Goal: Task Accomplishment & Management: Complete application form

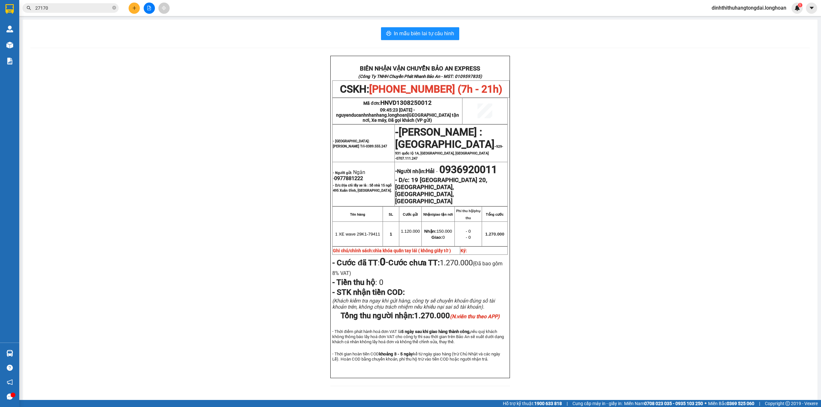
click at [51, 8] on input "27170" at bounding box center [73, 7] width 76 height 7
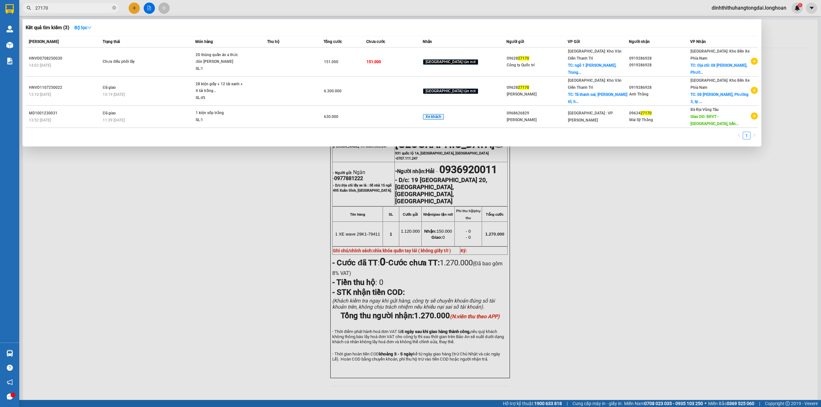
click at [51, 8] on input "27170" at bounding box center [73, 7] width 76 height 7
paste input "0975694546"
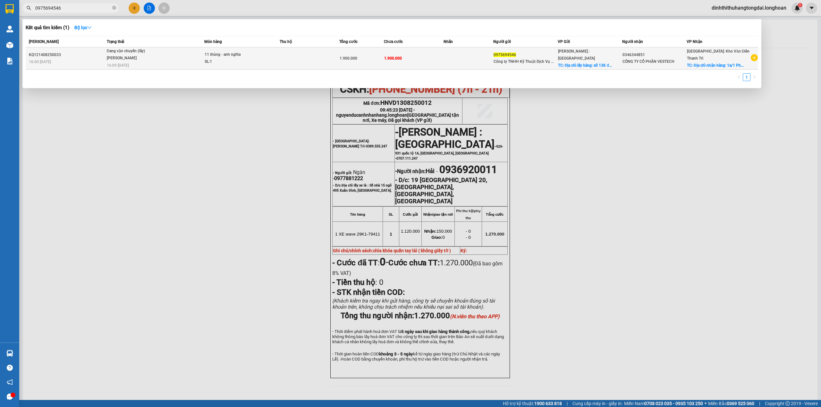
type input "0975694546"
click at [246, 58] on div "SL: 1" at bounding box center [229, 61] width 48 height 7
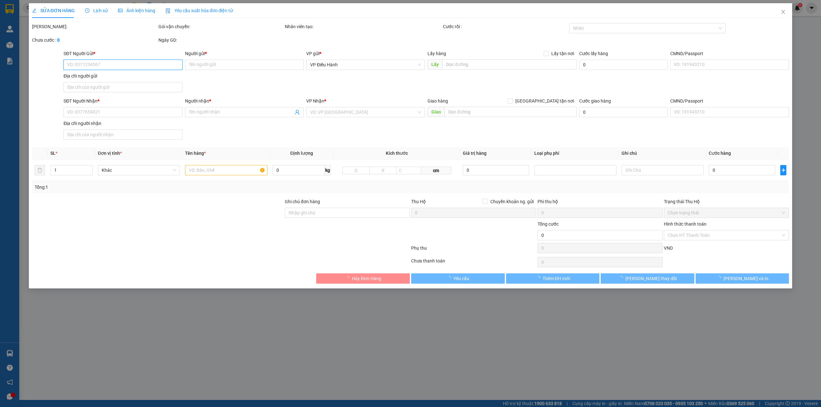
type input "0975694546"
type input "Công ty TNHH Kỹ Thuật Dịch Vụ Song Long"
checkbox input "true"
type input "Địa chỉ lấy hàng: [STREET_ADDRESS]"
type input "0346344851"
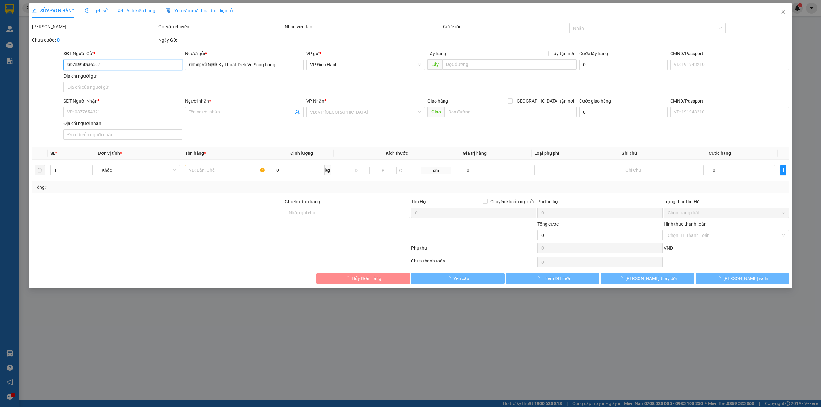
type input "CÔNG TY CỔ PHẦN VESTECH"
checkbox input "true"
type input "Địa chỉ nhận hàng: [STREET_ADDRESS]"
type input "1.900.000"
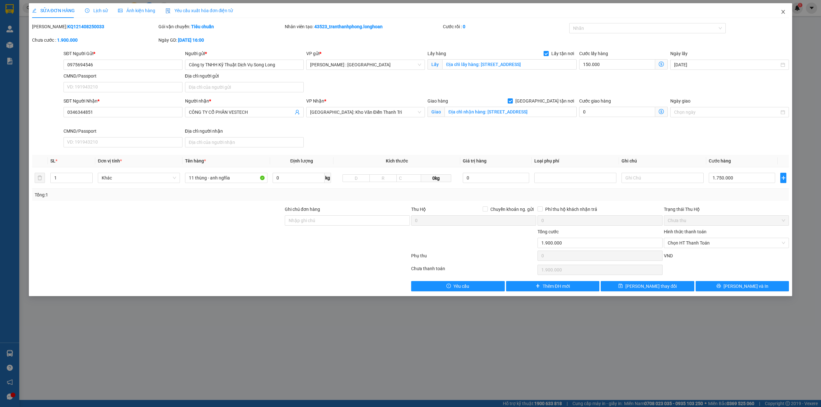
click at [780, 13] on icon "close" at bounding box center [782, 11] width 5 height 5
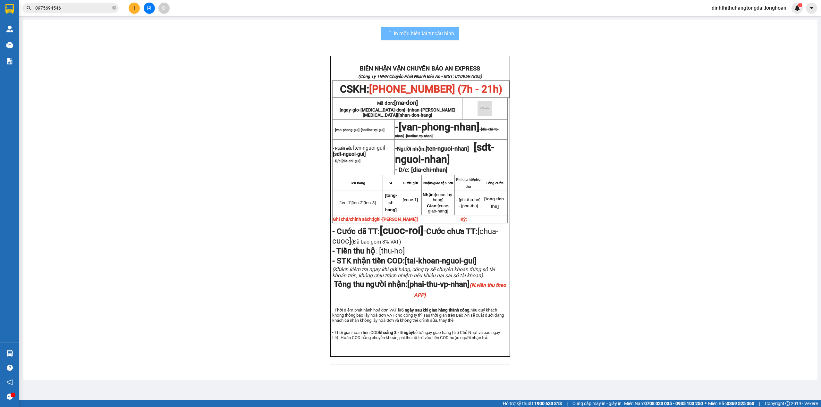
click at [82, 8] on input "0975694546" at bounding box center [73, 7] width 76 height 7
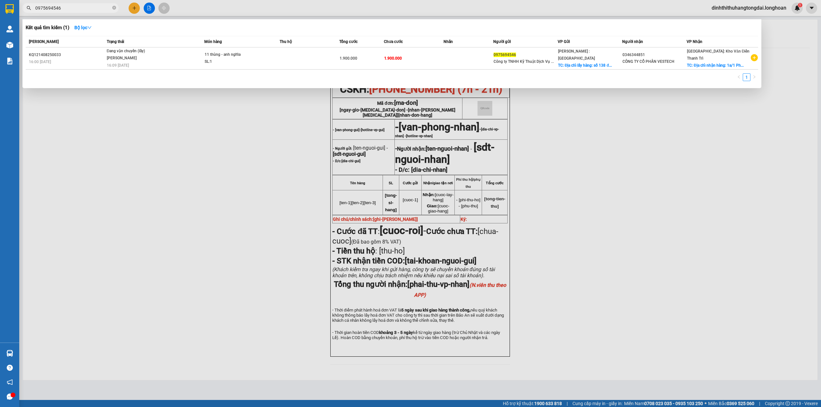
click at [82, 8] on input "0975694546" at bounding box center [73, 7] width 76 height 7
paste input "84765333"
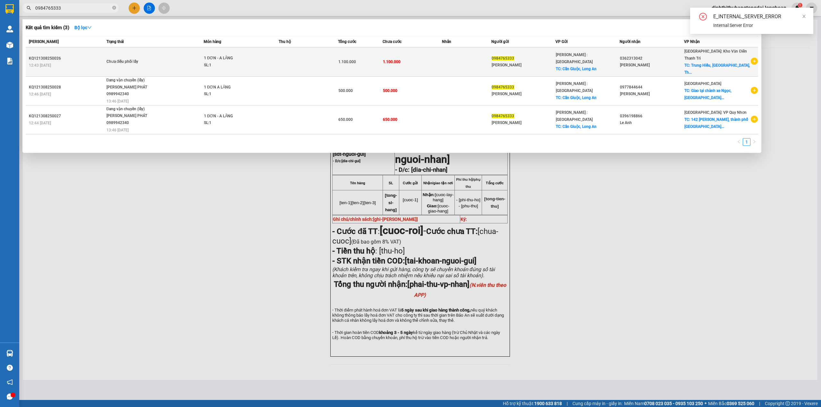
type input "0984765333"
click at [186, 50] on td "Chưa điều phối lấy" at bounding box center [154, 61] width 99 height 29
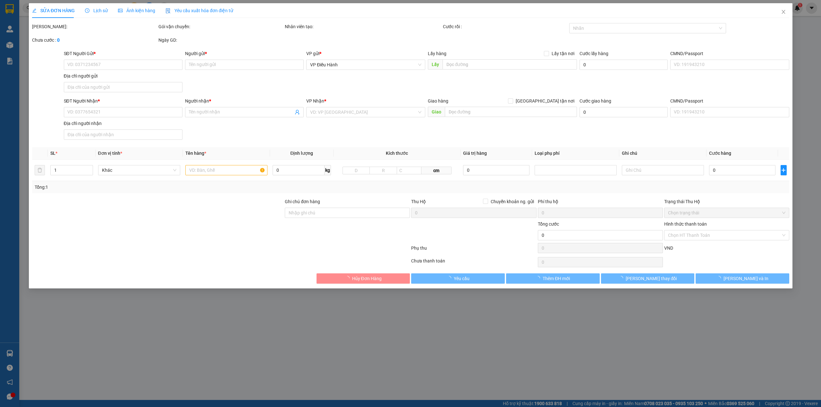
type input "0984765333"
type input "[PERSON_NAME]"
checkbox input "true"
type input "Cần Giuộc, Long An"
type input "0362313042"
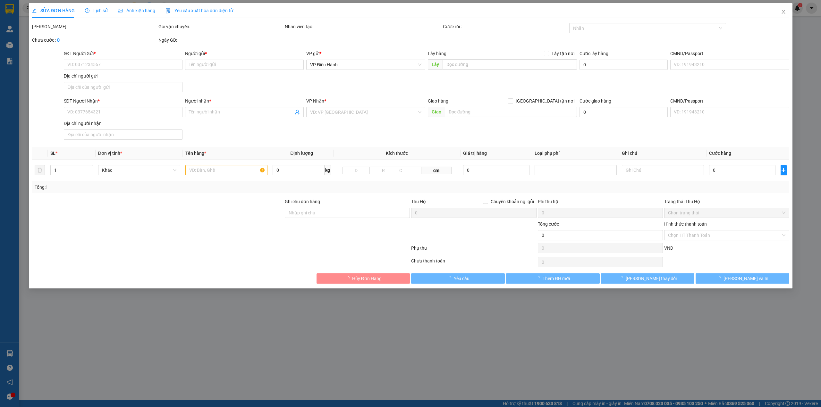
type input "[PERSON_NAME]"
checkbox input "true"
type input "Trung Hiếu, [GEOGRAPHIC_DATA], [GEOGRAPHIC_DATA], [GEOGRAPHIC_DATA]"
type input "1.100.000"
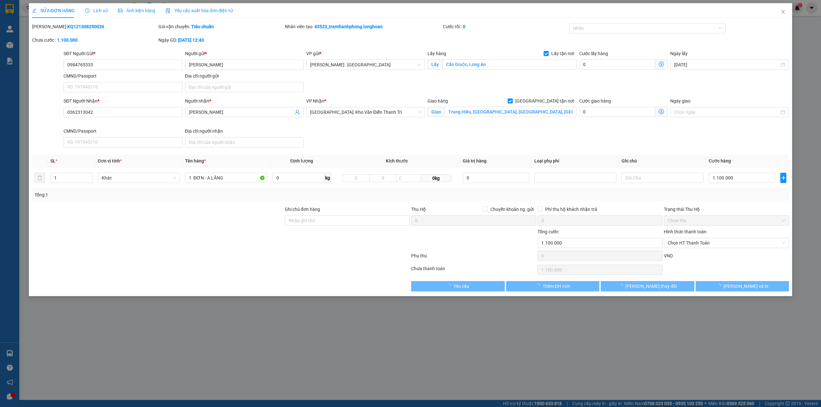
click at [97, 12] on span "Lịch sử" at bounding box center [96, 10] width 23 height 5
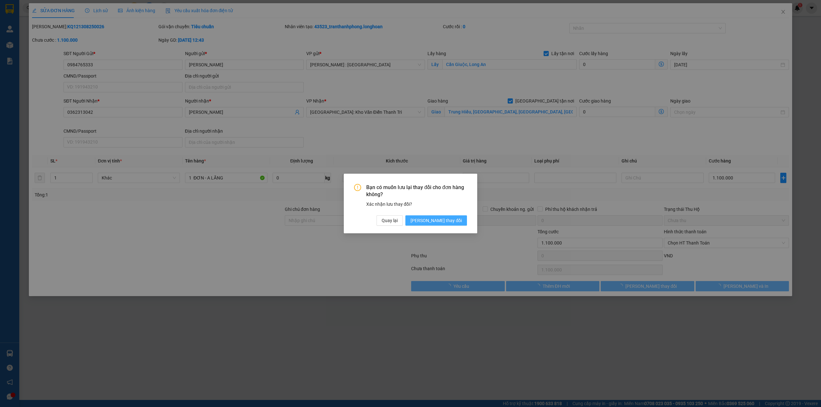
click at [445, 216] on button "[PERSON_NAME] thay đổi" at bounding box center [436, 220] width 62 height 10
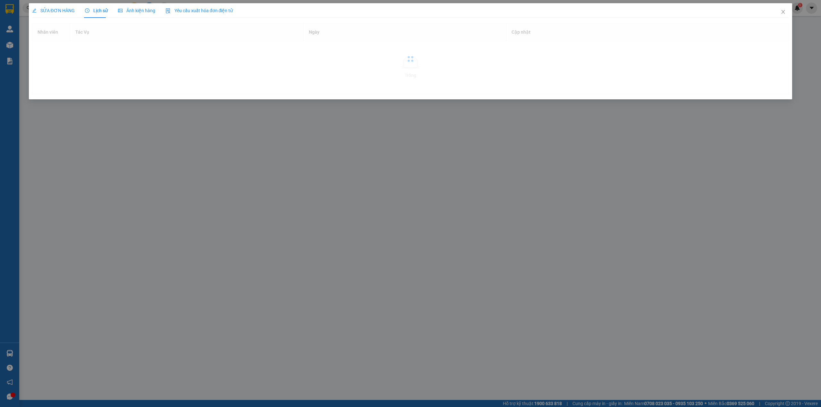
click at [64, 15] on div "SỬA ĐƠN HÀNG" at bounding box center [53, 10] width 43 height 15
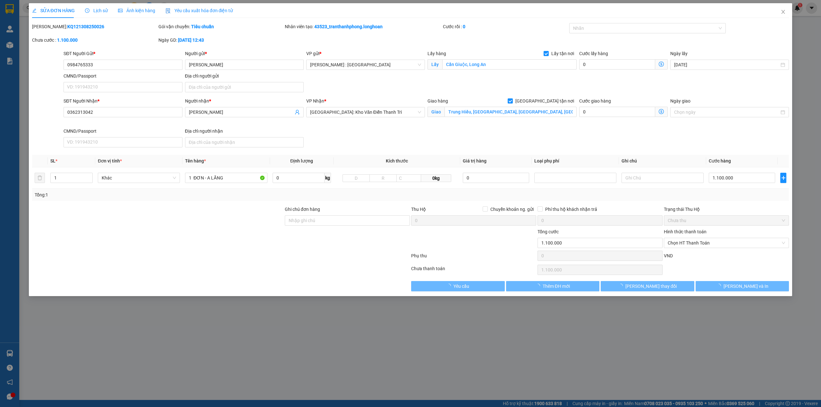
click at [88, 16] on div "Lịch sử" at bounding box center [96, 10] width 23 height 15
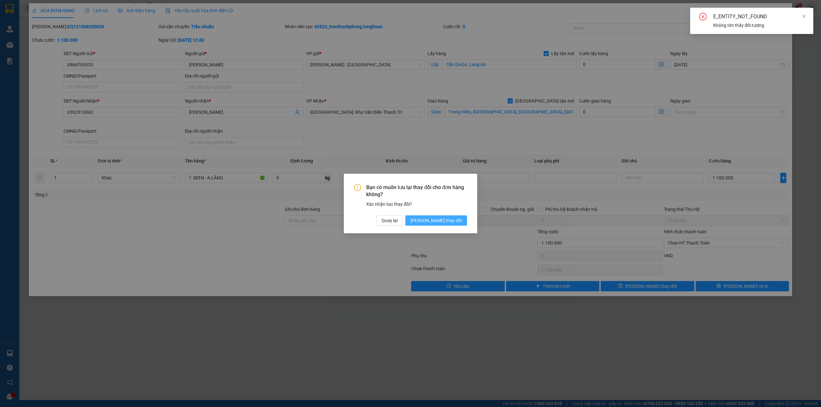
click at [451, 223] on span "[PERSON_NAME] thay đổi" at bounding box center [435, 220] width 51 height 7
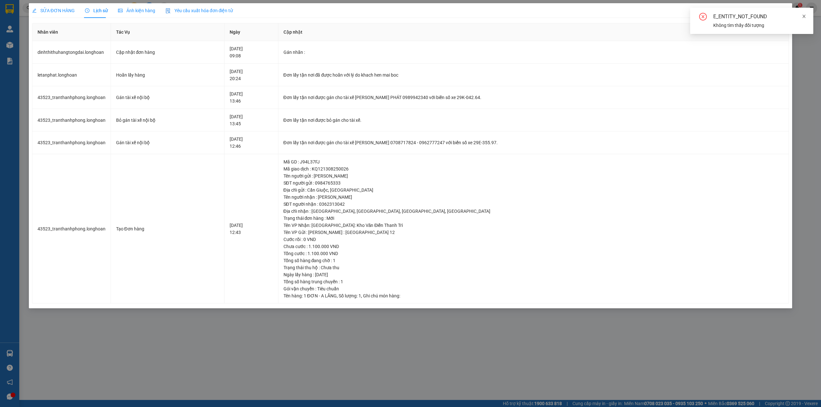
click at [802, 14] on icon "close" at bounding box center [804, 16] width 4 height 4
click at [786, 15] on span "Close" at bounding box center [783, 12] width 18 height 18
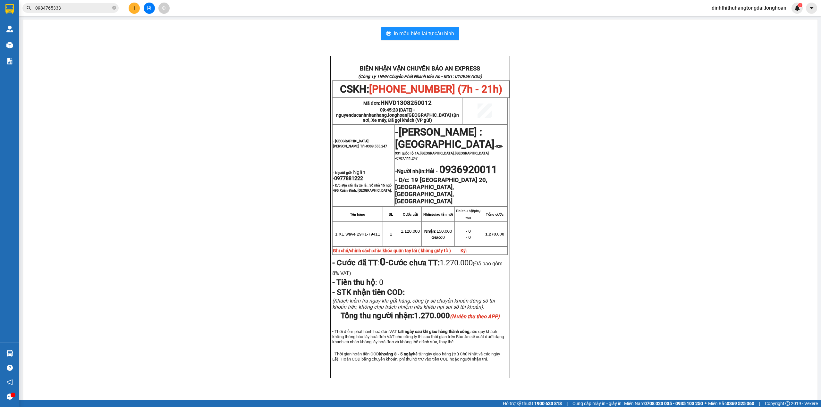
click at [58, 11] on input "0984765333" at bounding box center [73, 7] width 76 height 7
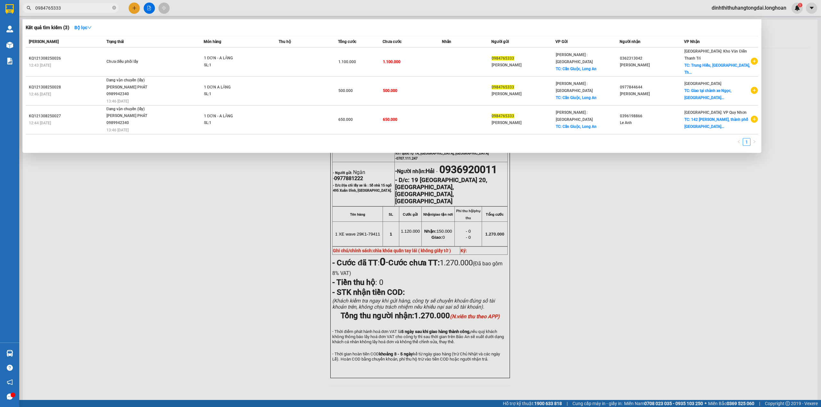
click at [58, 11] on input "0984765333" at bounding box center [73, 7] width 76 height 7
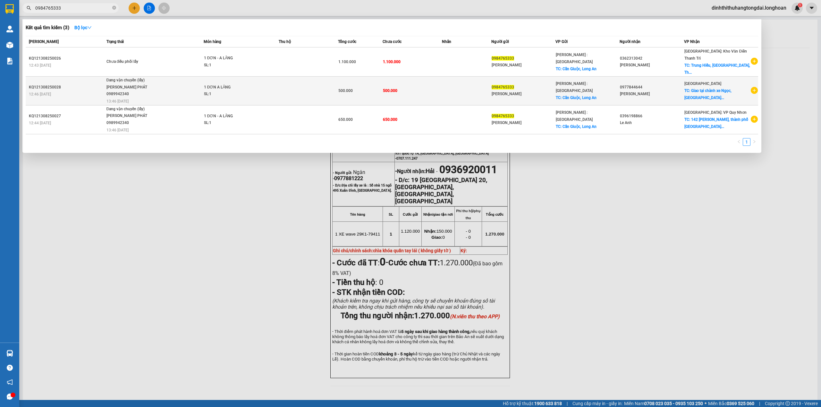
click at [147, 80] on td "Đang vận chuyển (lấy) [PERSON_NAME] 0989942340 13:46 [DATE]" at bounding box center [154, 91] width 99 height 29
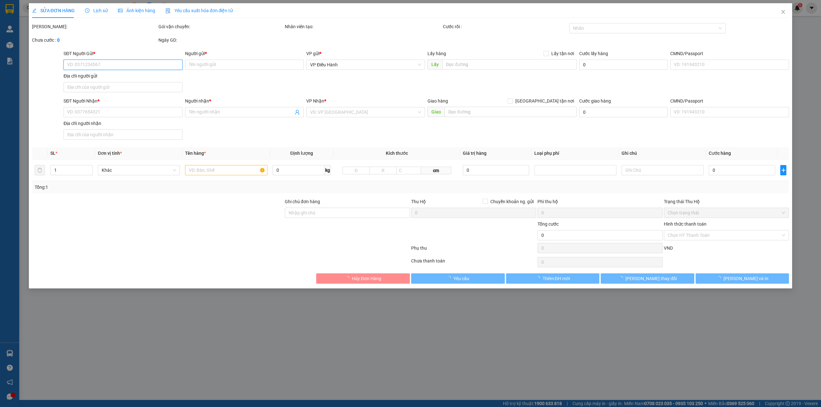
type input "0984765333"
type input "[PERSON_NAME]"
checkbox input "true"
type input "Cần Giuộc, Long An"
type input "0977844644"
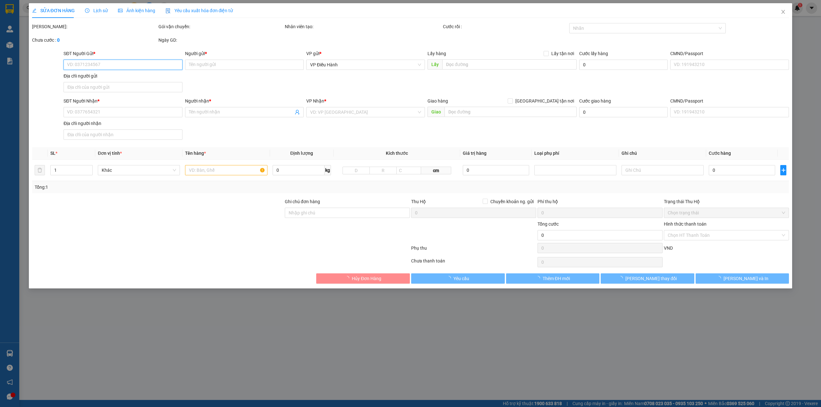
type input "[PERSON_NAME]"
checkbox input "true"
type input "Giao tại chành xe Ngọc, Vòng xoay Thuận Thảo Tuy Hoà QL 1A"
type input "500.000"
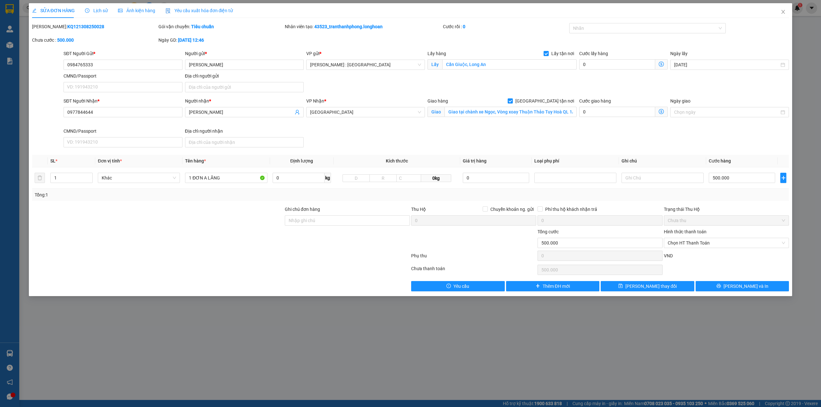
click at [91, 9] on span "Lịch sử" at bounding box center [96, 10] width 23 height 5
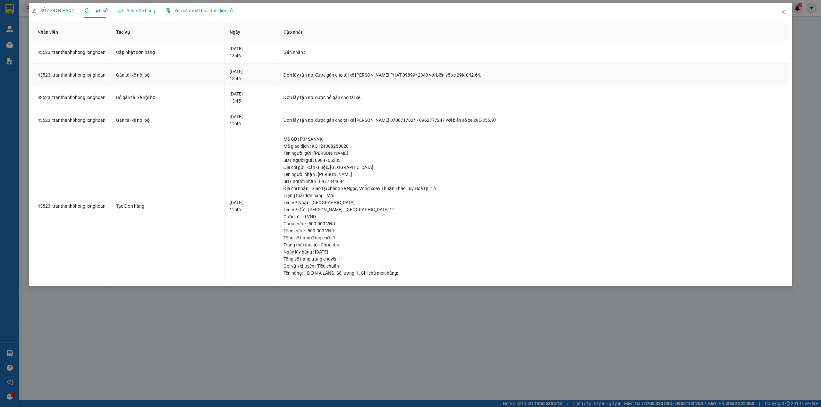
click at [408, 78] on div "Đơn lấy tận nơi được gán cho tài xế [PERSON_NAME] PHÁT 0989942340 với biển số x…" at bounding box center [533, 74] width 500 height 7
click at [408, 77] on div "Đơn lấy tận nơi được gán cho tài xế [PERSON_NAME] PHÁT 0989942340 với biển số x…" at bounding box center [533, 74] width 500 height 7
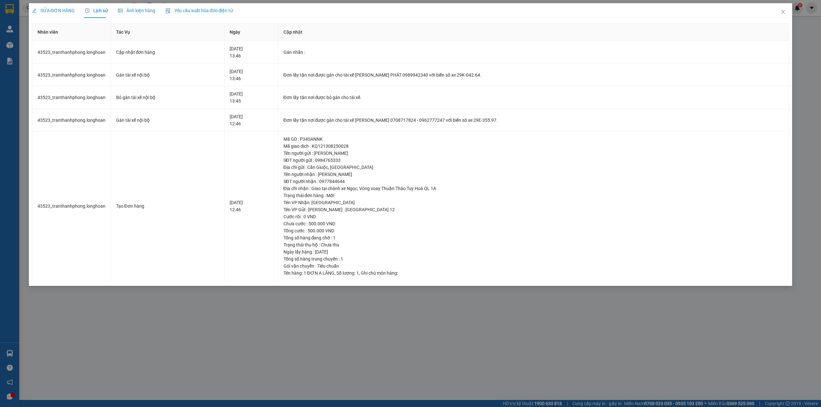
click at [55, 8] on span "SỬA ĐƠN HÀNG" at bounding box center [53, 10] width 43 height 5
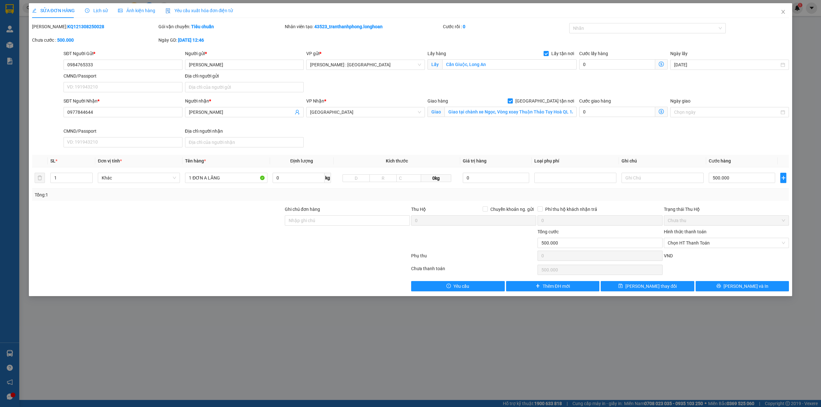
click at [101, 9] on span "Lịch sử" at bounding box center [96, 10] width 23 height 5
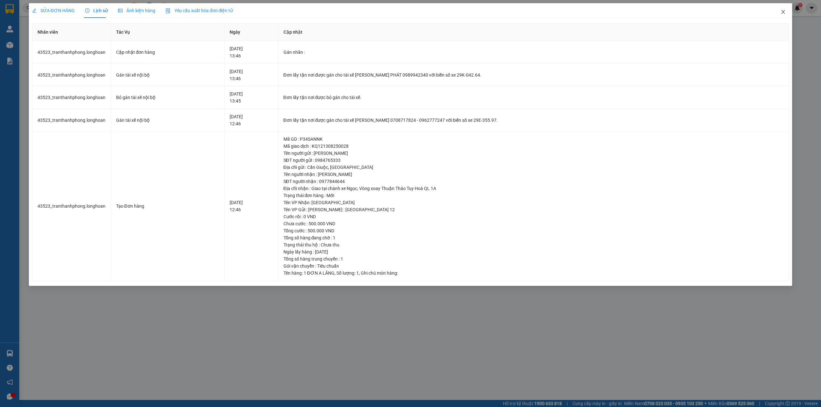
click at [781, 13] on icon "close" at bounding box center [782, 11] width 5 height 5
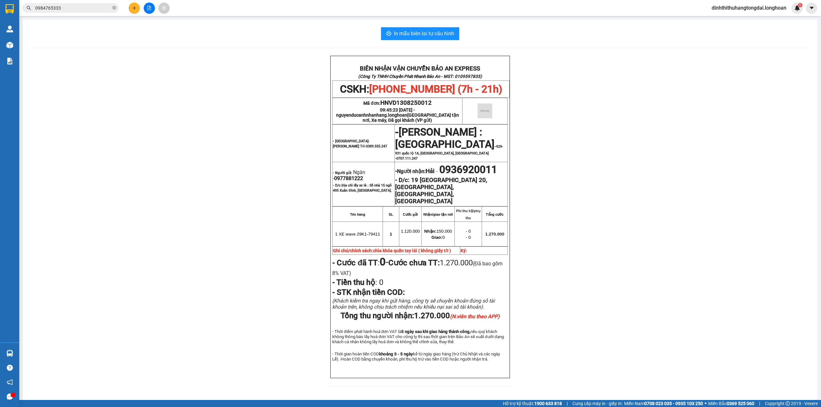
click at [81, 9] on input "0984765333" at bounding box center [73, 7] width 76 height 7
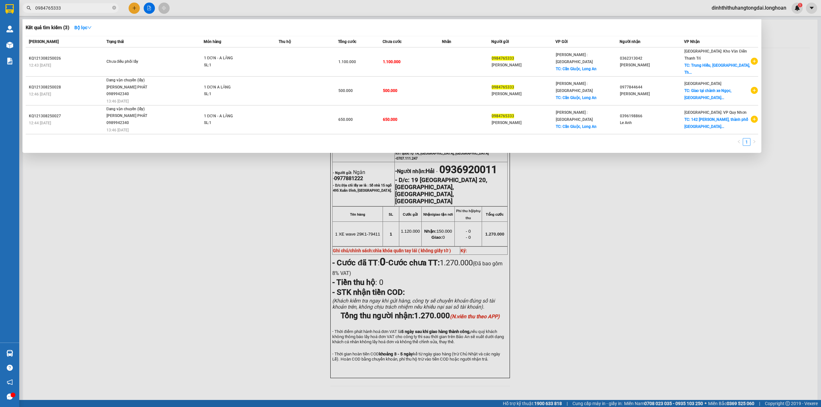
click at [81, 9] on input "0984765333" at bounding box center [73, 7] width 76 height 7
paste input "75485007"
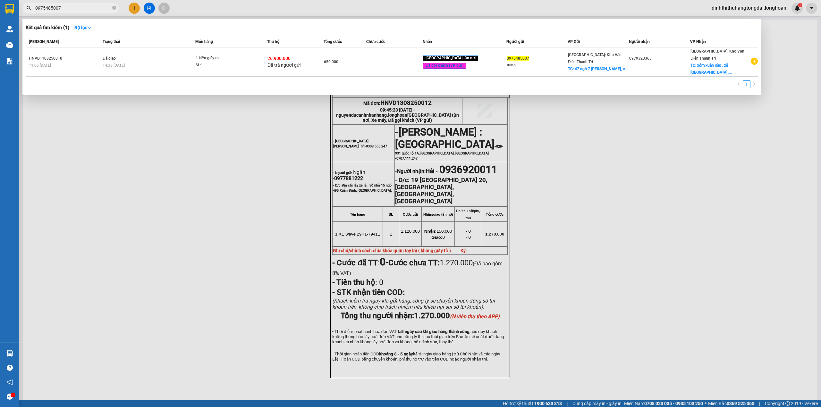
type input "0975485007"
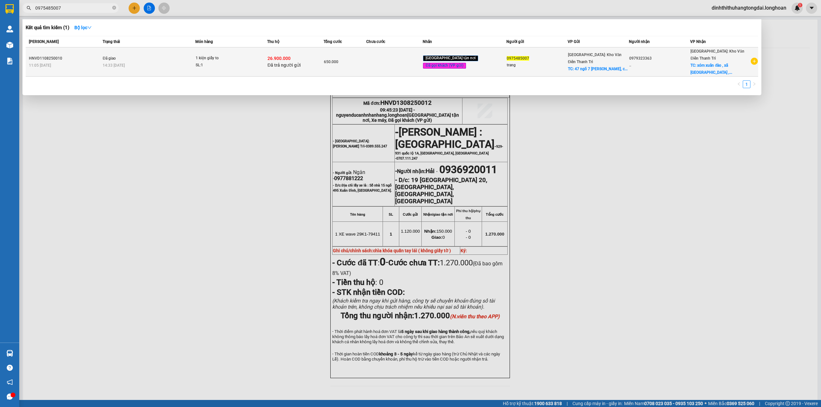
click at [143, 55] on td "Đã giao 14:33 [DATE]" at bounding box center [148, 61] width 94 height 29
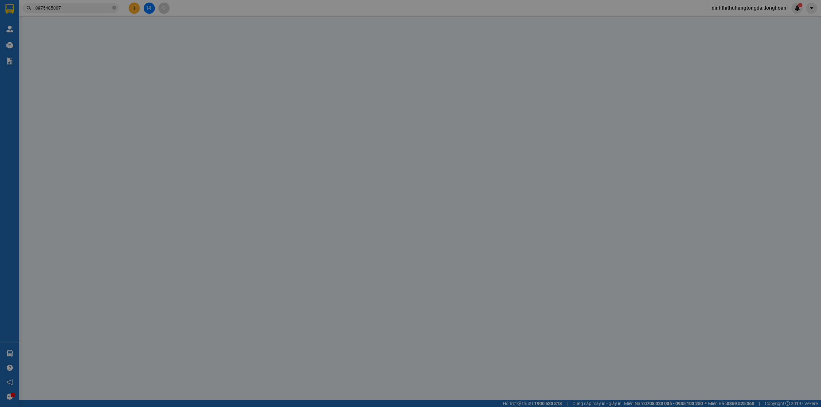
type input "0975485007"
type input "trang"
checkbox input "true"
type input "47 ngõ 7 [PERSON_NAME], [GEOGRAPHIC_DATA], [GEOGRAPHIC_DATA]"
type input "100.000"
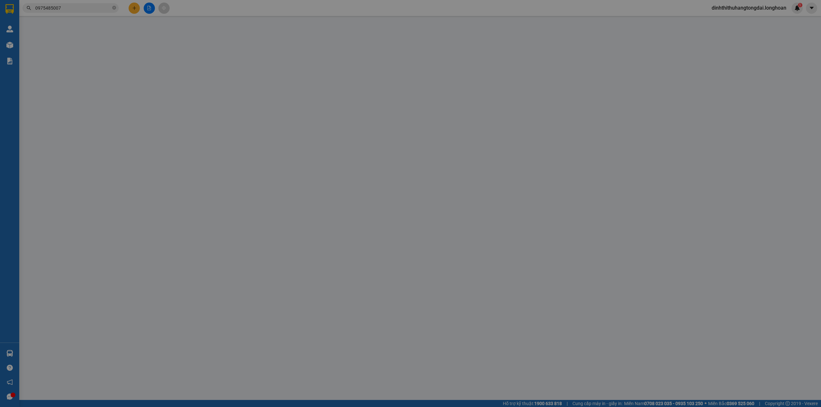
type input "0979323363"
type input ".."
checkbox input "true"
type input "xóm [GEOGRAPHIC_DATA] , xã [GEOGRAPHIC_DATA] ,huyện [GEOGRAPHIC_DATA] , [GEOGRA…"
checkbox input "true"
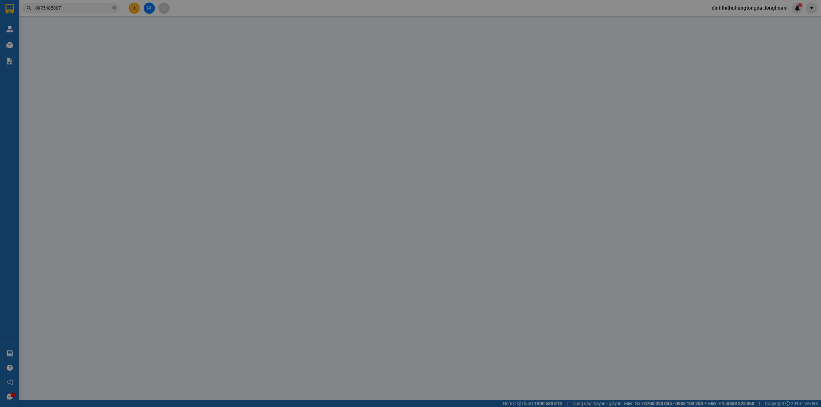
type input "26.900.000"
type input "60.000"
type input "650.000"
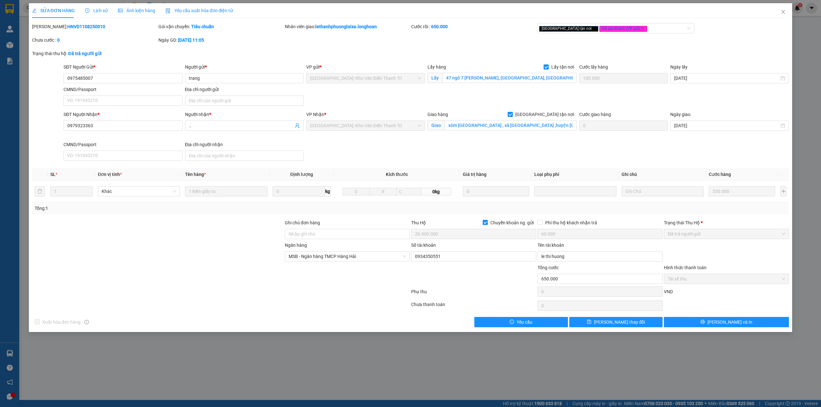
click at [98, 12] on span "Lịch sử" at bounding box center [96, 10] width 23 height 5
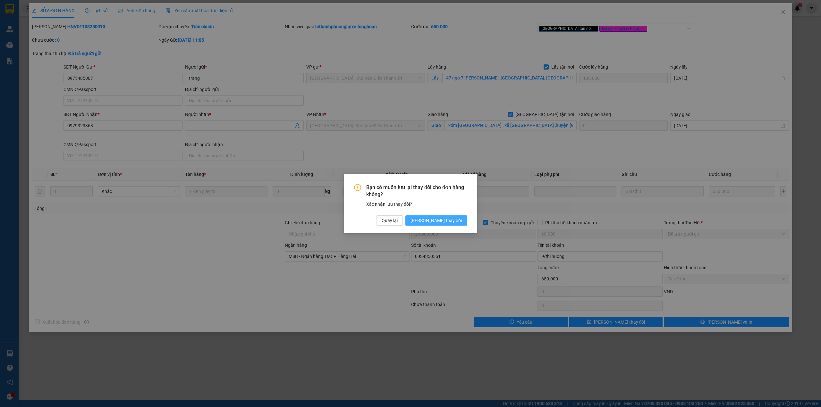
click at [452, 226] on button "[PERSON_NAME] thay đổi" at bounding box center [436, 220] width 62 height 10
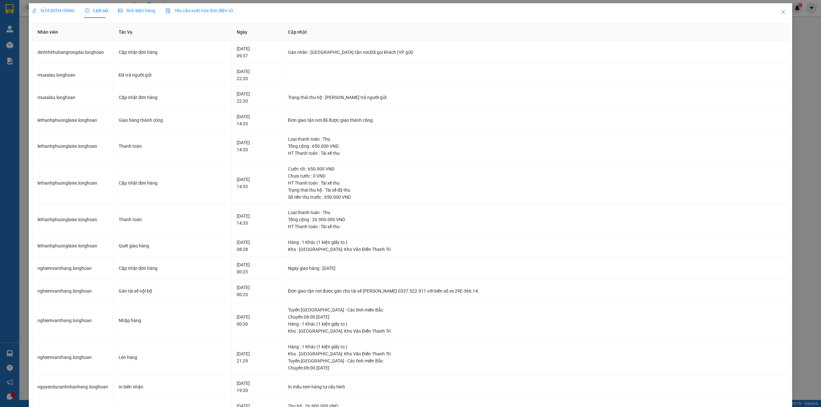
click at [49, 13] on span "SỬA ĐƠN HÀNG" at bounding box center [53, 10] width 43 height 5
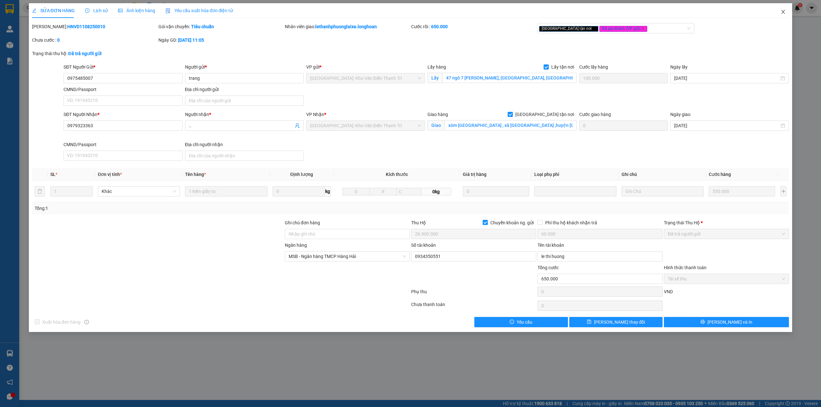
click at [783, 15] on span "Close" at bounding box center [783, 12] width 18 height 18
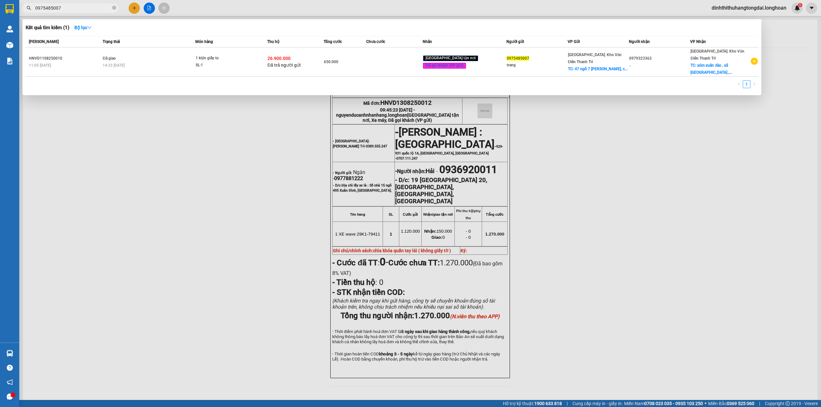
click at [80, 10] on input "0975485007" at bounding box center [73, 7] width 76 height 7
paste input "694546"
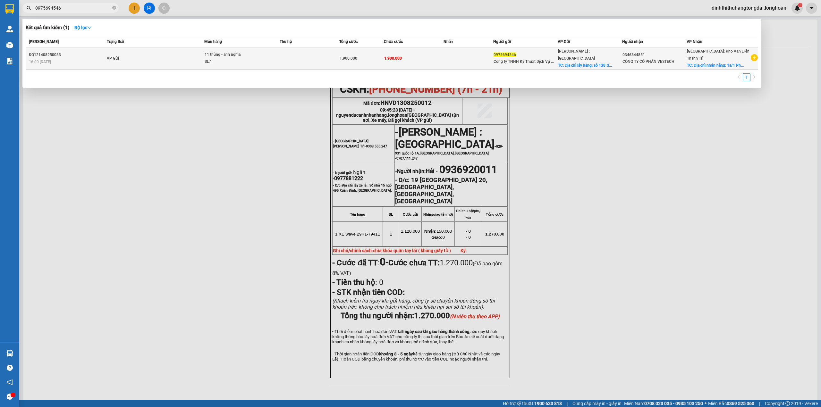
type input "0975694546"
click at [196, 53] on td "VP Gửi" at bounding box center [154, 58] width 99 height 22
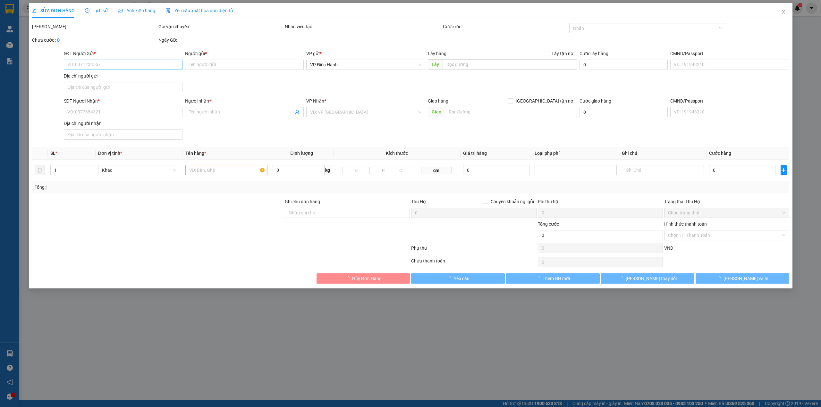
type input "0975694546"
type input "Công ty TNHH Kỹ Thuật Dịch Vụ Song Long"
checkbox input "true"
type input "Địa chỉ lấy hàng: [STREET_ADDRESS]"
type input "0346344851"
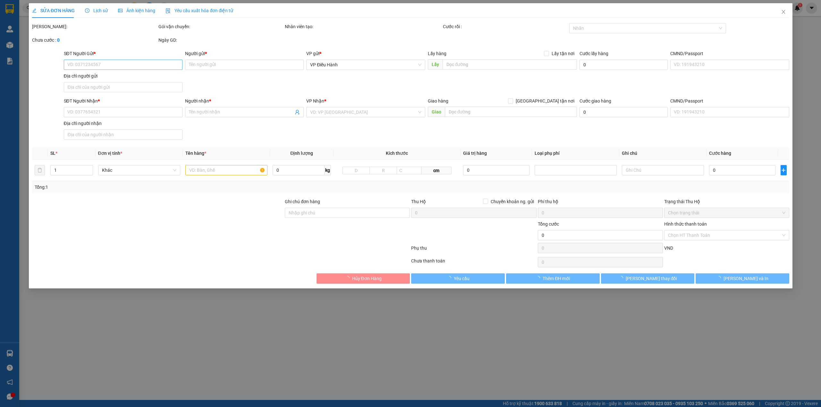
type input "CÔNG TY CỔ PHẦN VESTECH"
checkbox input "true"
type input "Địa chỉ nhận hàng: [STREET_ADDRESS]"
type input "1.900.000"
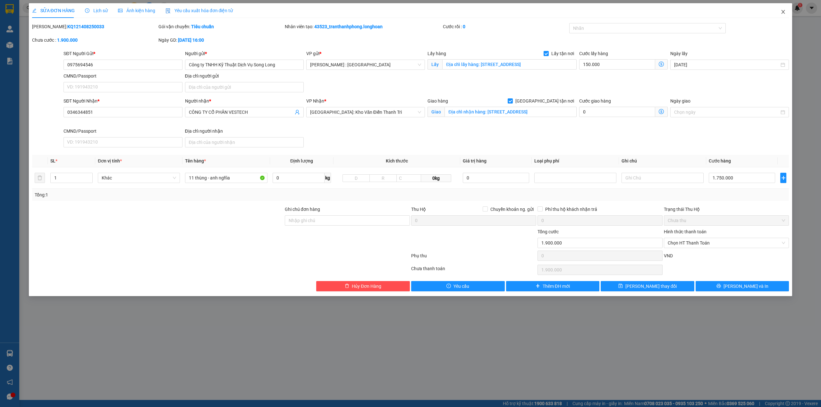
click at [780, 12] on span "Close" at bounding box center [783, 12] width 18 height 18
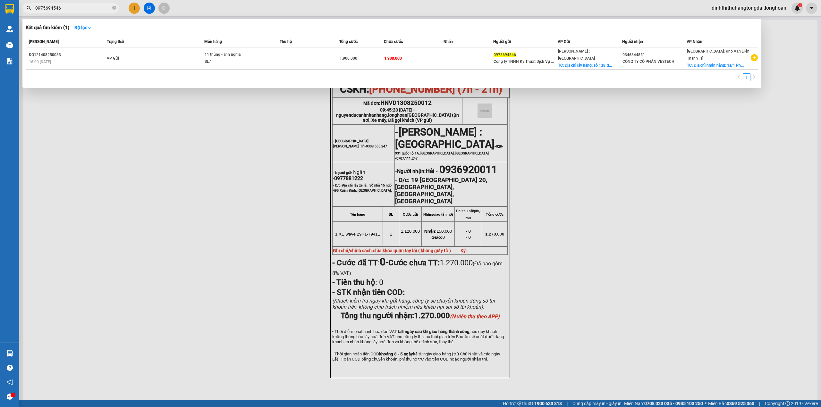
click at [63, 10] on input "0975694546" at bounding box center [73, 7] width 76 height 7
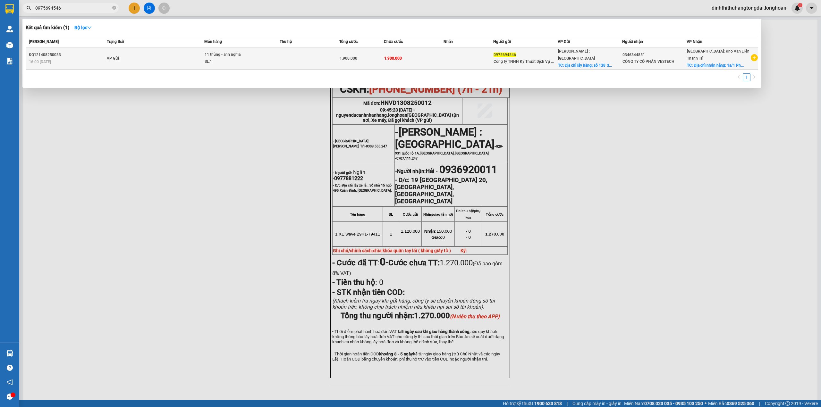
click at [162, 50] on td "VP Gửi" at bounding box center [154, 58] width 99 height 22
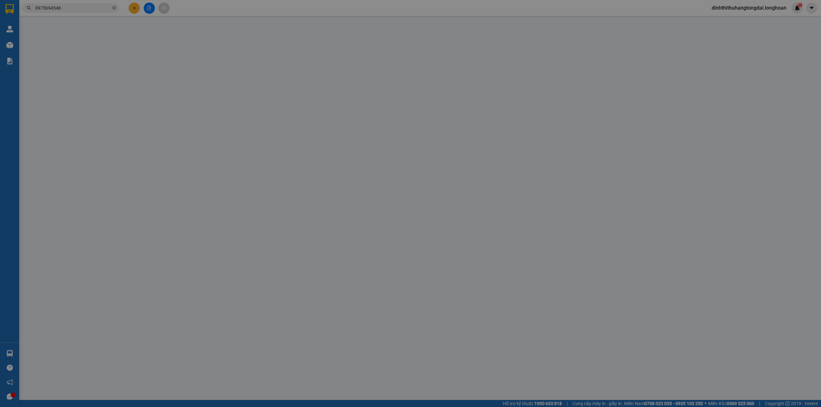
type input "0975694546"
type input "Công ty TNHH Kỹ Thuật Dịch Vụ Song Long"
checkbox input "true"
type input "Địa chỉ lấy hàng: [STREET_ADDRESS]"
type input "0346344851"
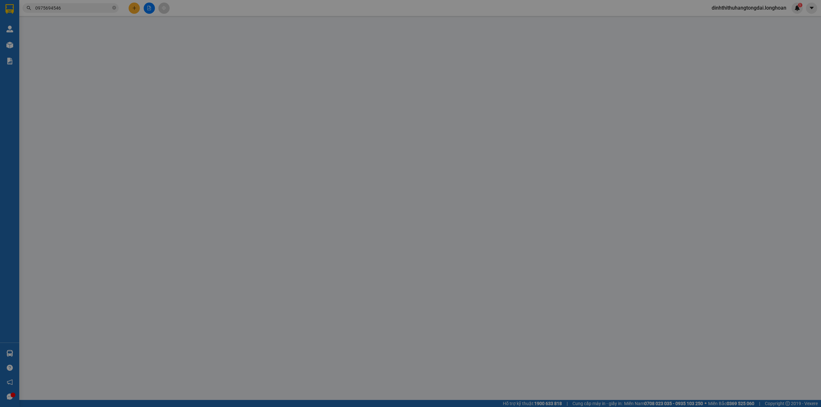
type input "CÔNG TY CỔ PHẦN VESTECH"
checkbox input "true"
type input "Địa chỉ nhận hàng: [STREET_ADDRESS]"
type input "1.900.000"
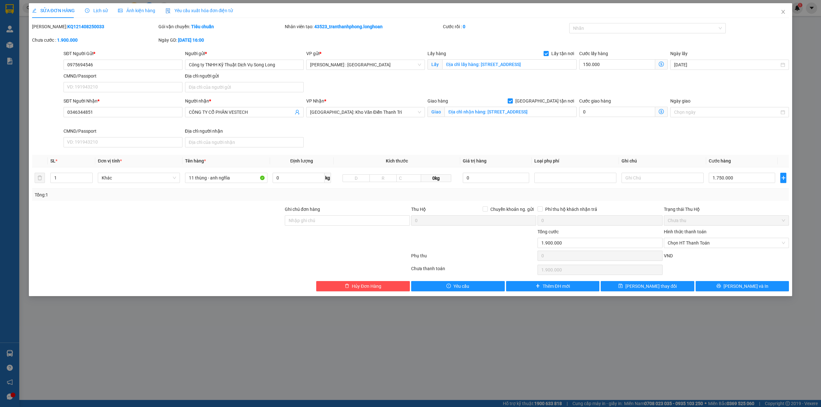
click at [85, 14] on div "Lịch sử" at bounding box center [96, 10] width 23 height 15
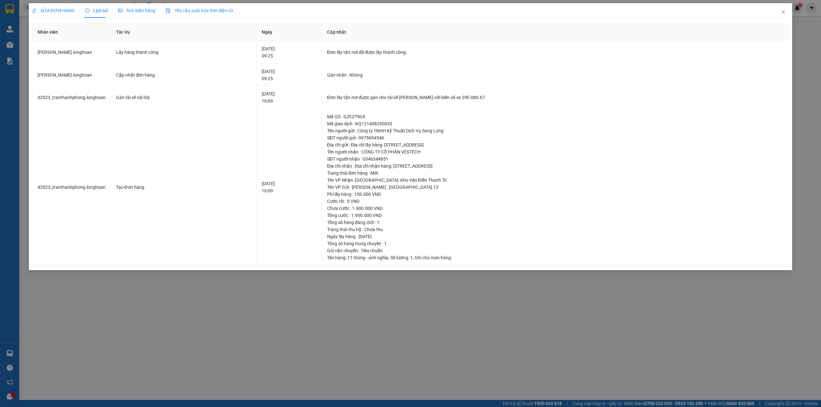
click at [54, 11] on span "SỬA ĐƠN HÀNG" at bounding box center [53, 10] width 43 height 5
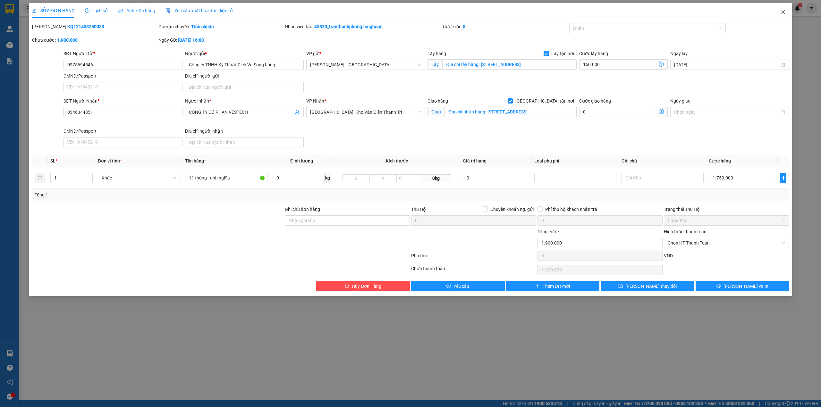
click at [788, 8] on span "Close" at bounding box center [783, 12] width 18 height 18
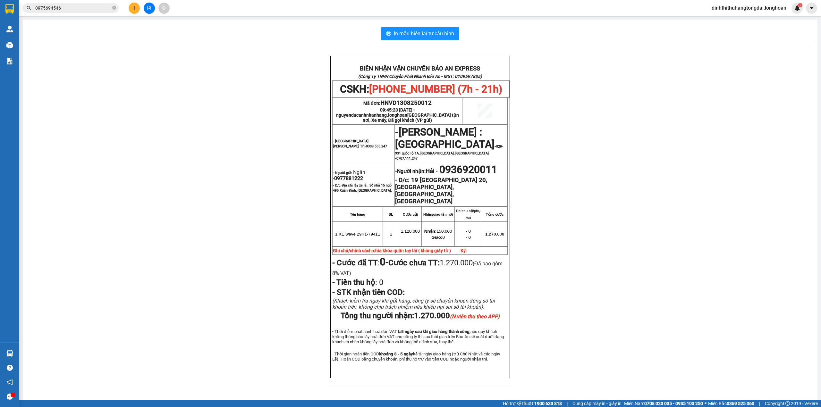
click at [58, 6] on input "0975694546" at bounding box center [73, 7] width 76 height 7
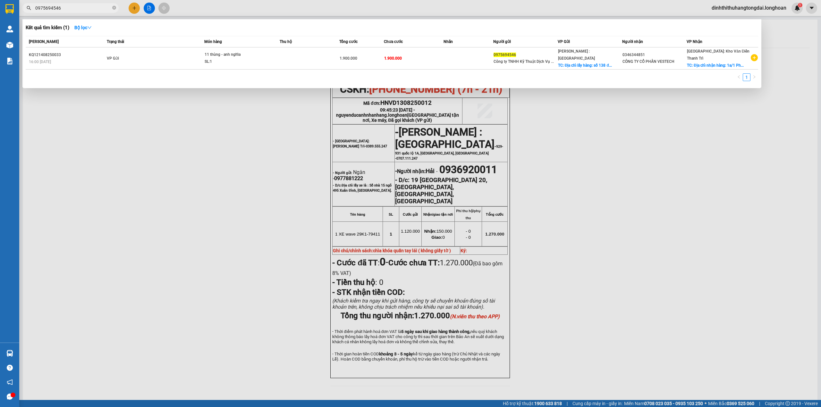
click at [58, 6] on input "0975694546" at bounding box center [73, 7] width 76 height 7
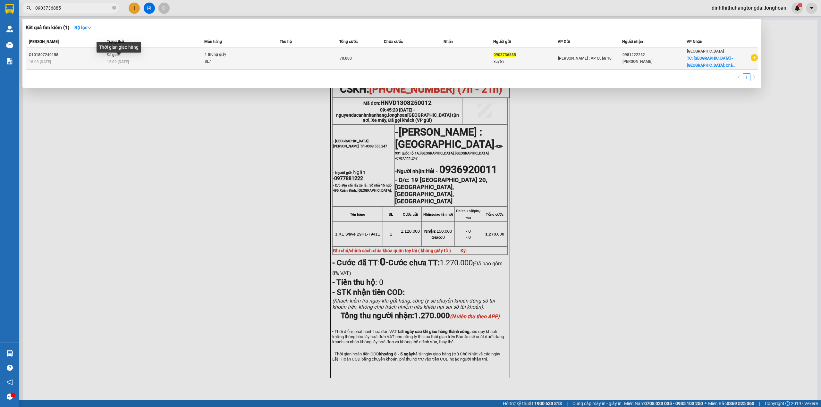
type input "0903736885"
click at [124, 63] on span "12:09 [DATE]" at bounding box center [118, 62] width 22 height 4
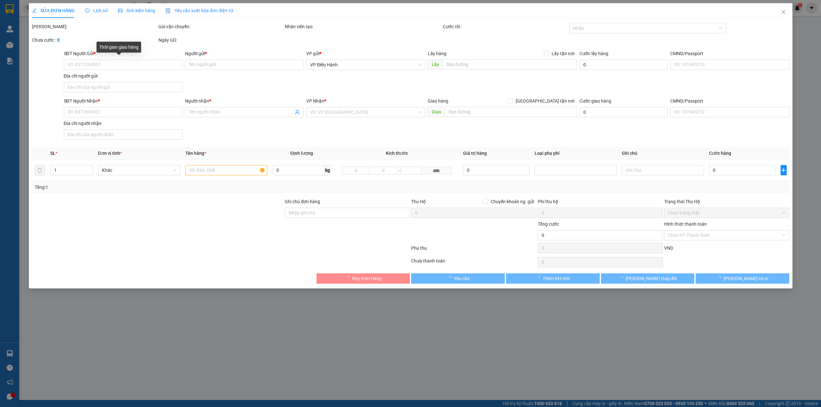
type input "0903736885"
type input "xuyến"
type input "0981222252"
type input "[PERSON_NAME]"
checkbox input "true"
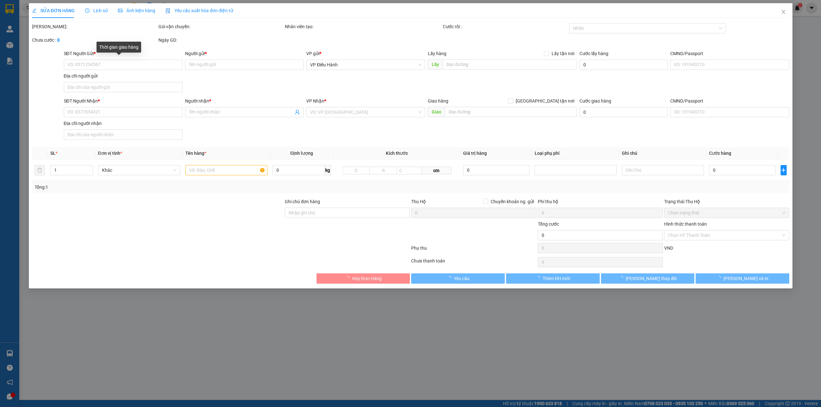
type input "Quảng Nam - [GEOGRAPHIC_DATA]: [PERSON_NAME]: [PERSON_NAME] giao với [PERSON_NA…"
type input "70.000"
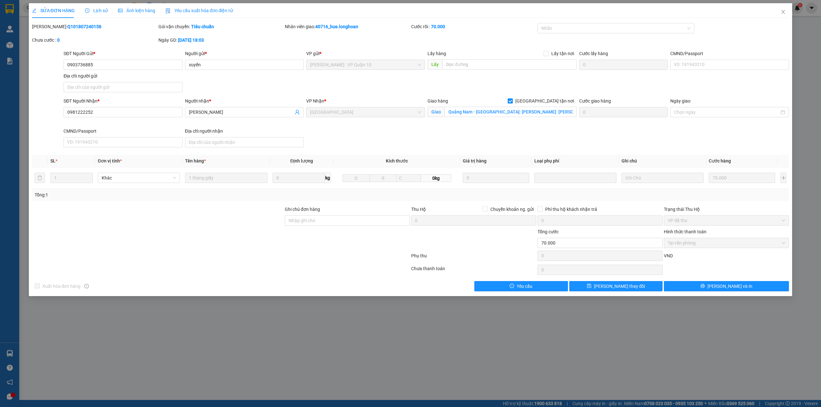
click at [97, 14] on div "Lịch sử" at bounding box center [96, 10] width 23 height 15
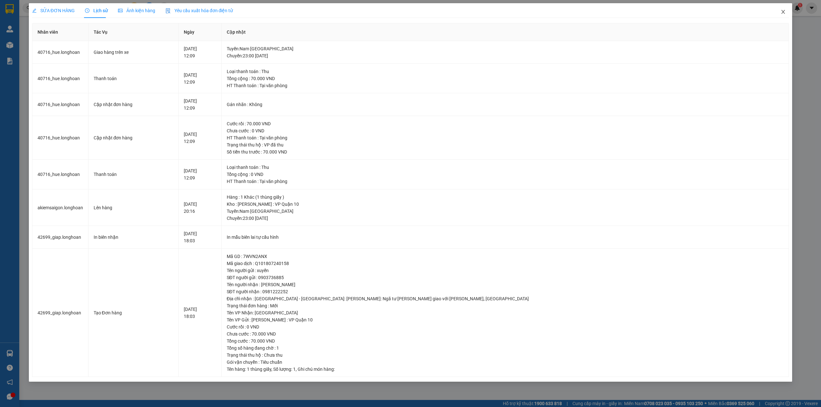
click at [786, 12] on span "Close" at bounding box center [783, 12] width 18 height 18
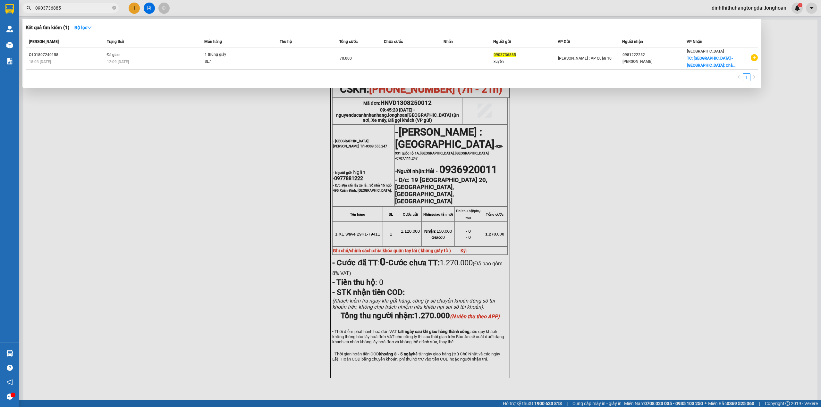
click at [94, 12] on span "0903736885" at bounding box center [70, 8] width 96 height 10
click at [55, 11] on input "0903736885" at bounding box center [73, 7] width 76 height 7
click at [56, 11] on input "0903736885" at bounding box center [73, 7] width 76 height 7
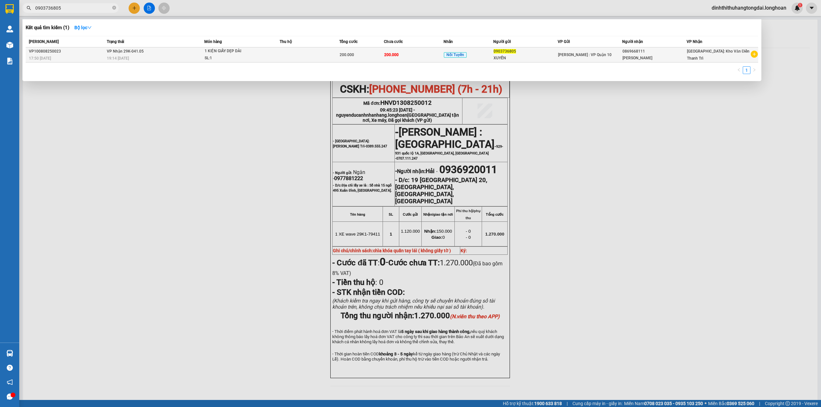
type input "0903736805"
click at [147, 53] on td "VP Nhận 29K-041.05 19:14 [DATE]" at bounding box center [154, 54] width 99 height 15
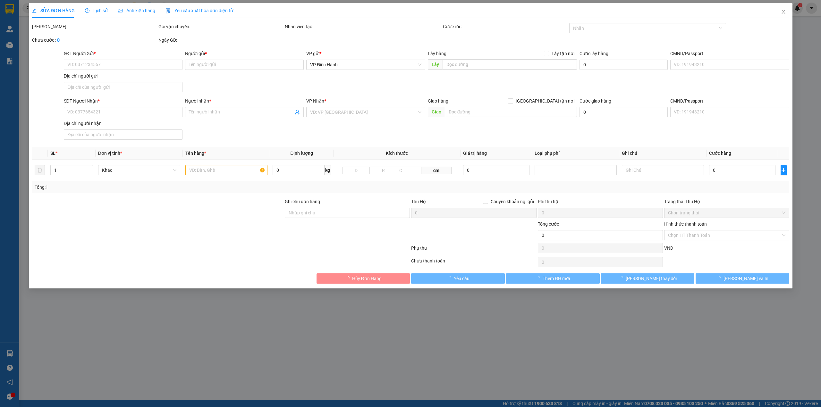
type input "0903736805"
type input "XUYẾN"
type input "0869668111"
type input "[PERSON_NAME]"
type input "200.000"
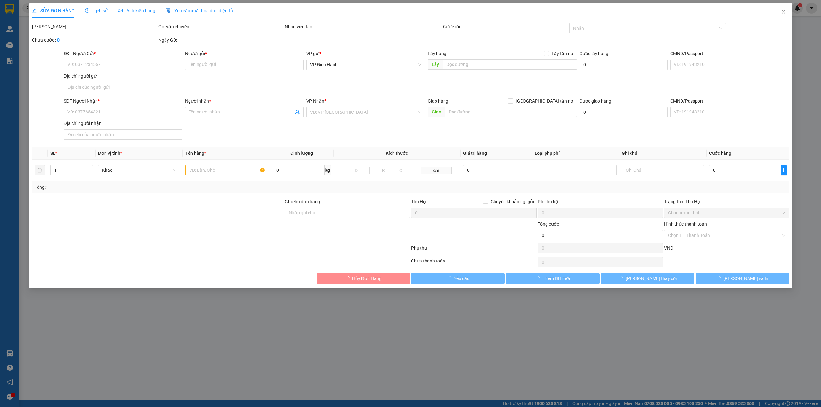
type input "200.000"
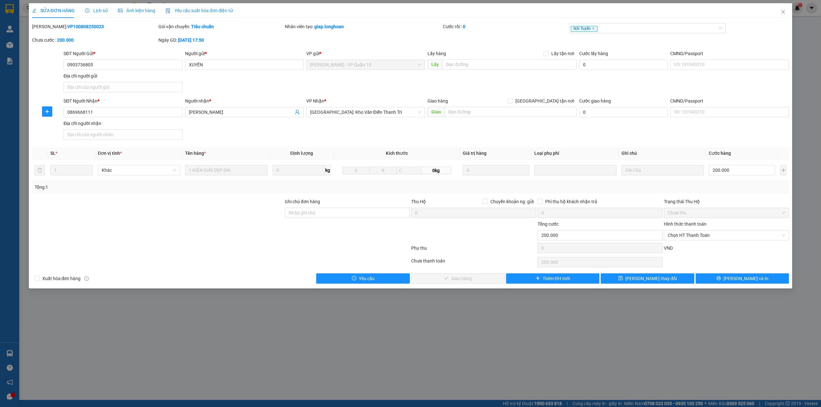
click at [99, 7] on div "Lịch sử" at bounding box center [96, 10] width 23 height 7
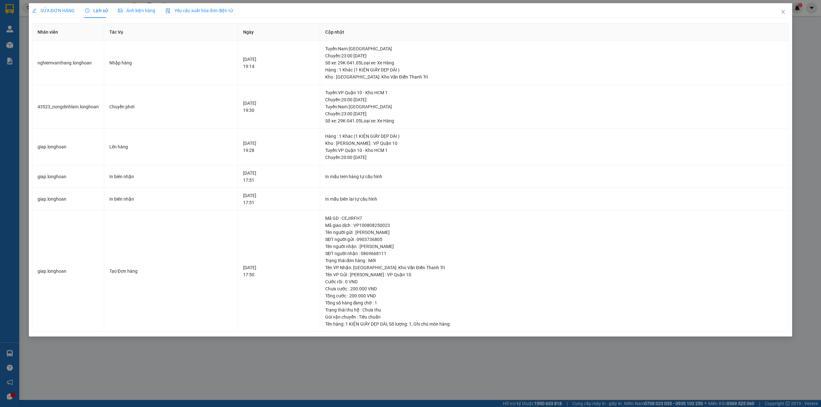
click at [63, 7] on div "SỬA ĐƠN HÀNG" at bounding box center [53, 10] width 43 height 7
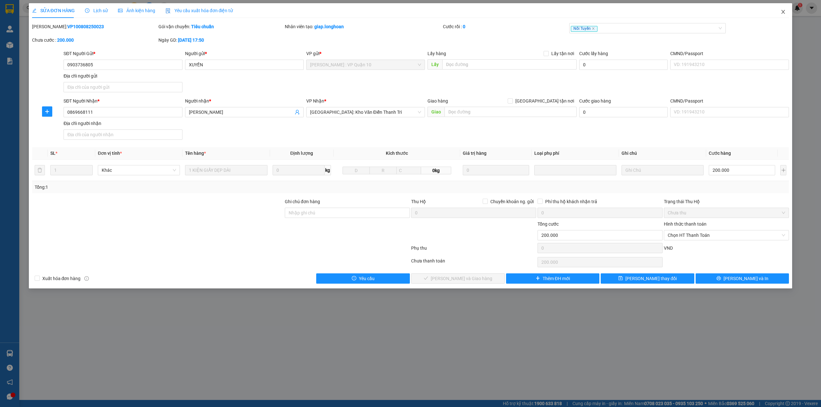
click at [785, 8] on span "Close" at bounding box center [783, 12] width 18 height 18
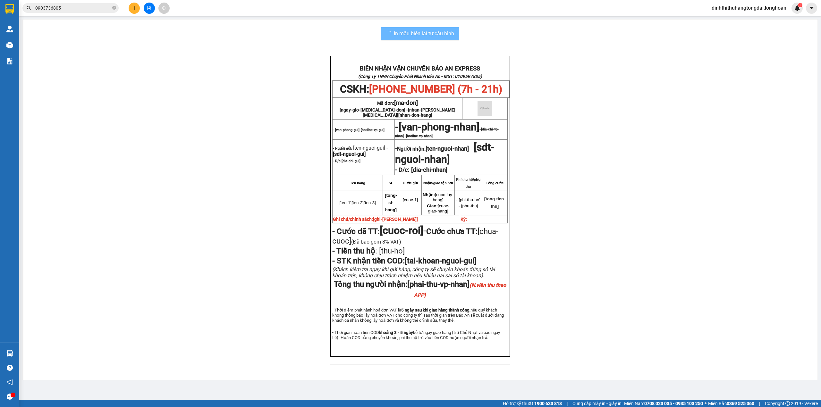
click at [62, 6] on input "0903736805" at bounding box center [73, 7] width 76 height 7
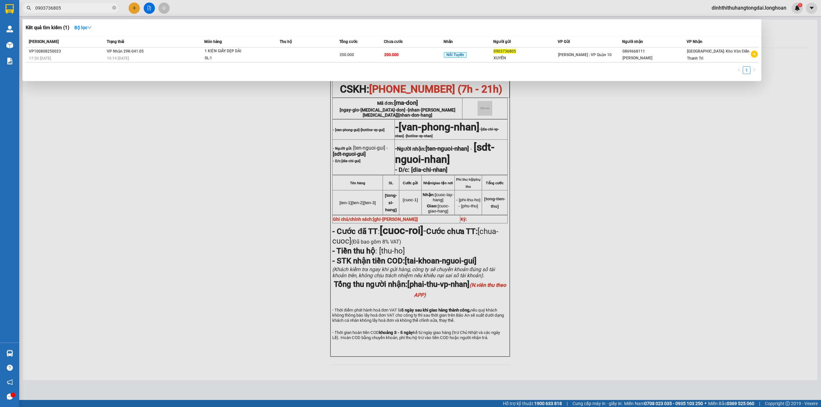
click at [62, 6] on input "0903736805" at bounding box center [73, 7] width 76 height 7
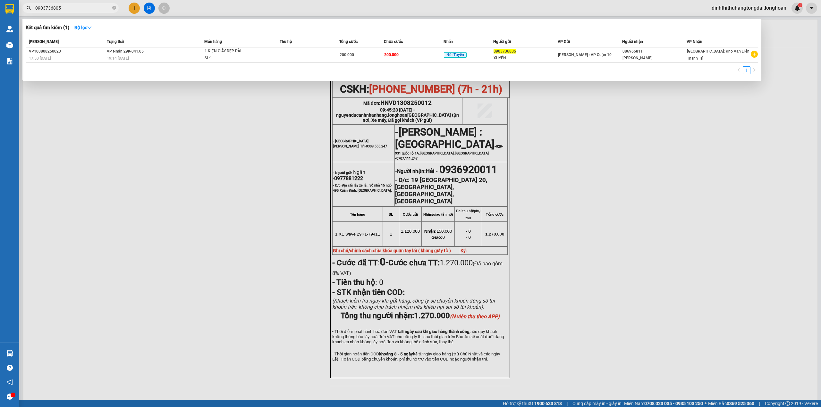
paste input "48290956"
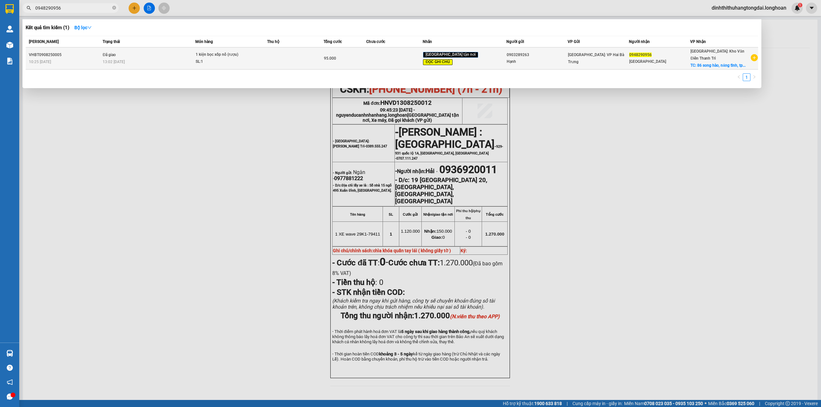
type input "0948290956"
click at [195, 61] on div "13:02 [DATE]" at bounding box center [149, 61] width 92 height 7
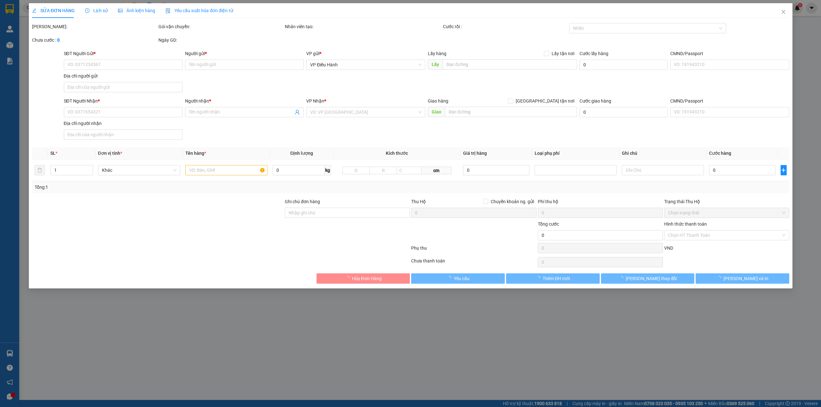
type input "0903289263"
type input "Hạnh"
type input "0948290956"
type input "[GEOGRAPHIC_DATA]"
checkbox input "true"
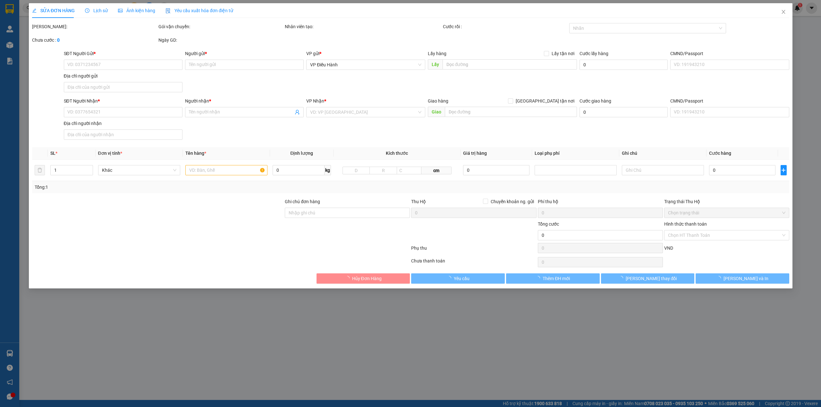
type input "86 song hào, năng tĩnh, [GEOGRAPHIC_DATA]"
type input "Lái xe đến giao hàng bốc 1 đơn khác của khách về luôn"
type input "95.000"
type input "30.000"
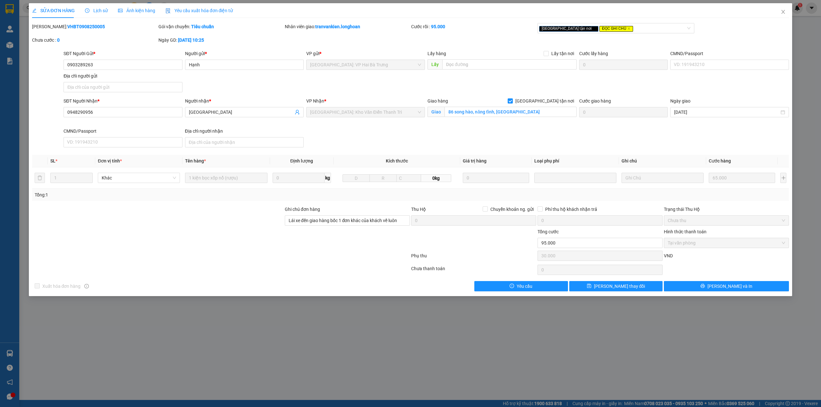
click at [99, 12] on span "Lịch sử" at bounding box center [96, 10] width 23 height 5
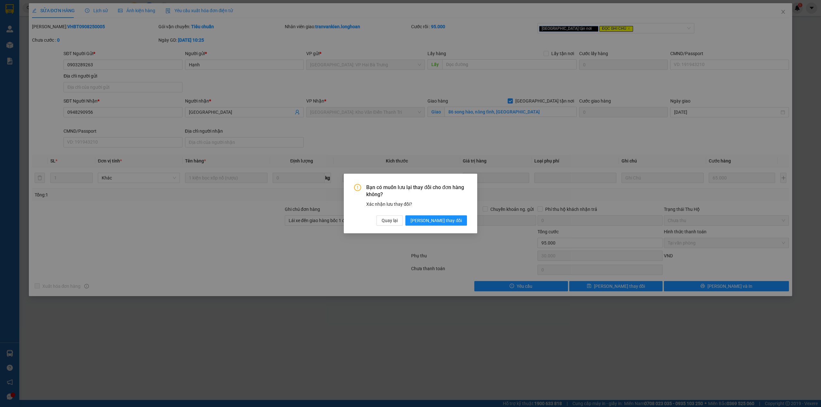
click at [485, 139] on div "Bạn có muốn lưu lại thay đổi cho đơn hàng không? Xác nhận lưu thay đổi? Quay lạ…" at bounding box center [410, 203] width 821 height 407
click at [398, 223] on span "Quay lại" at bounding box center [390, 220] width 16 height 7
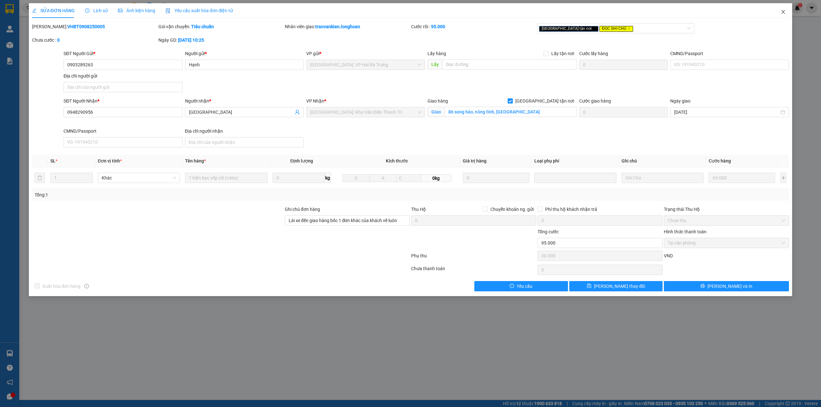
click at [786, 10] on span "Close" at bounding box center [783, 12] width 18 height 18
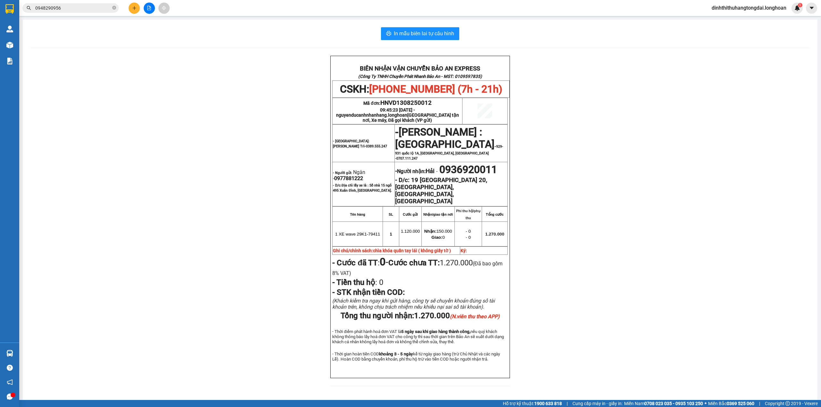
click at [67, 9] on input "0948290956" at bounding box center [73, 7] width 76 height 7
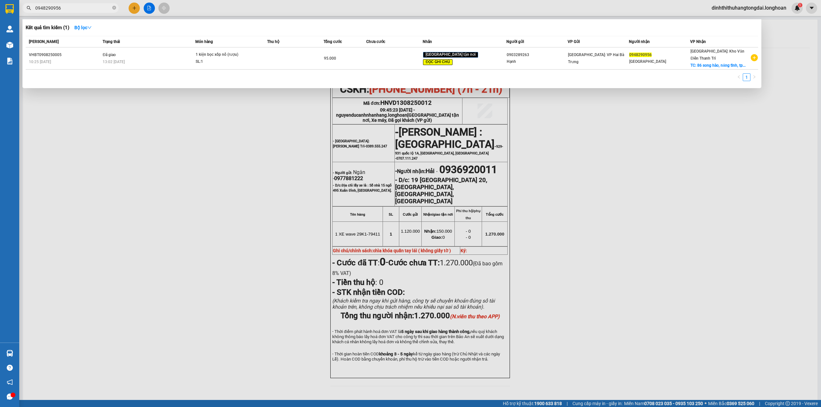
click at [67, 9] on input "0948290956" at bounding box center [73, 7] width 76 height 7
paste input "02236801"
type input "0902236801"
